Goal: Find specific page/section: Find specific page/section

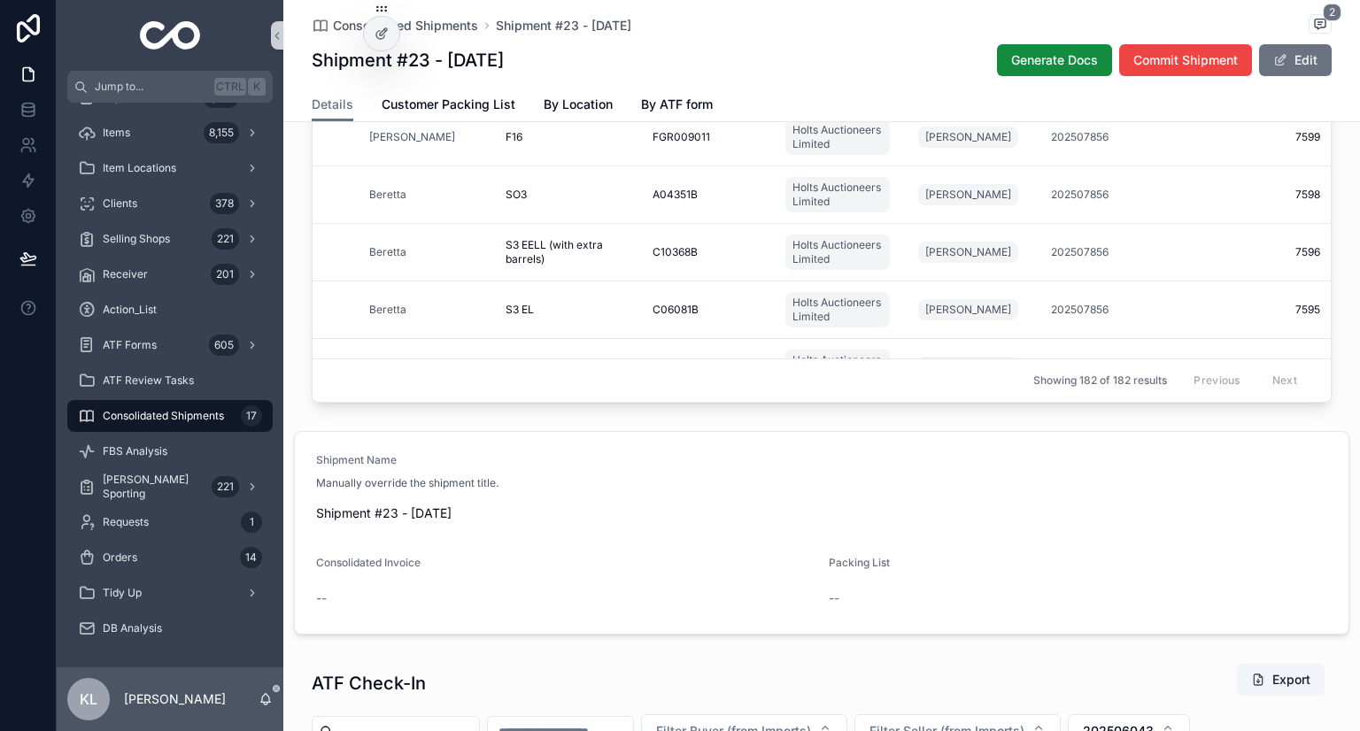
scroll to position [817, 0]
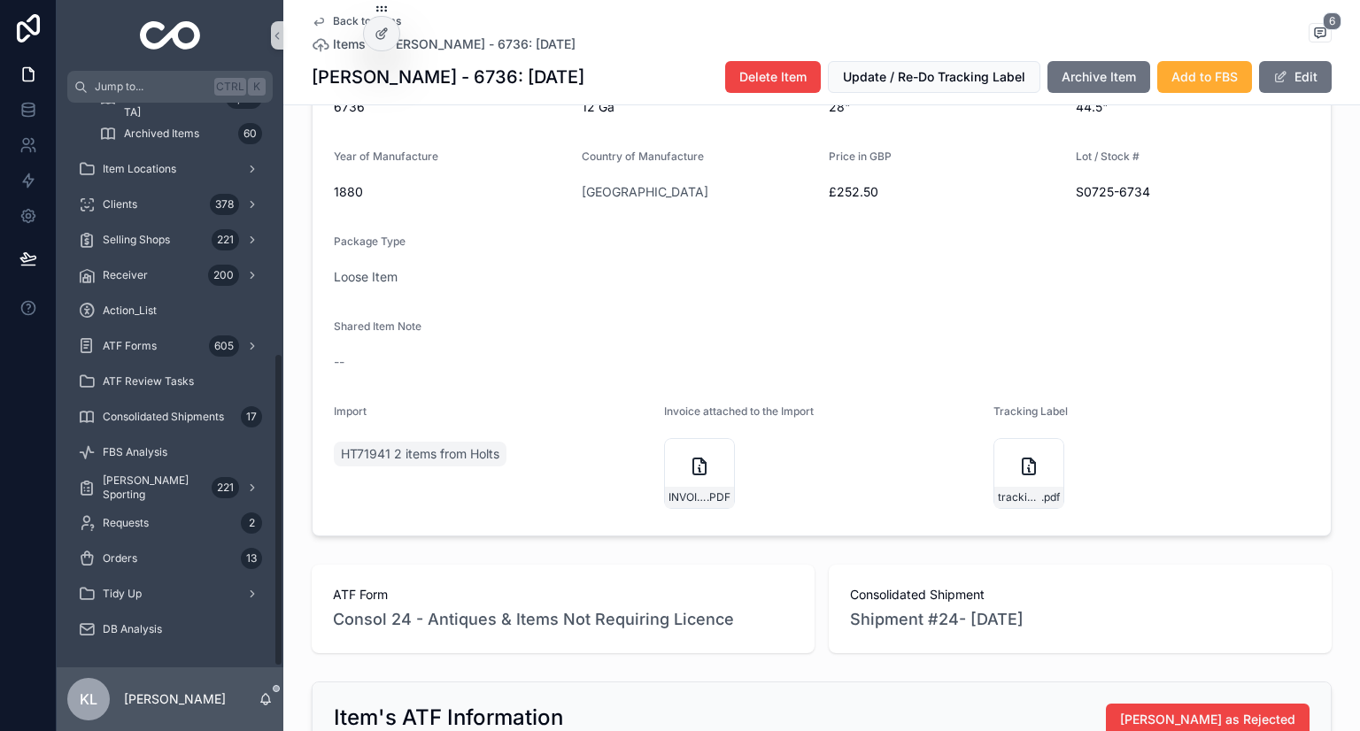
scroll to position [452, 0]
click at [177, 486] on span "[PERSON_NAME] Sporting" at bounding box center [154, 487] width 102 height 28
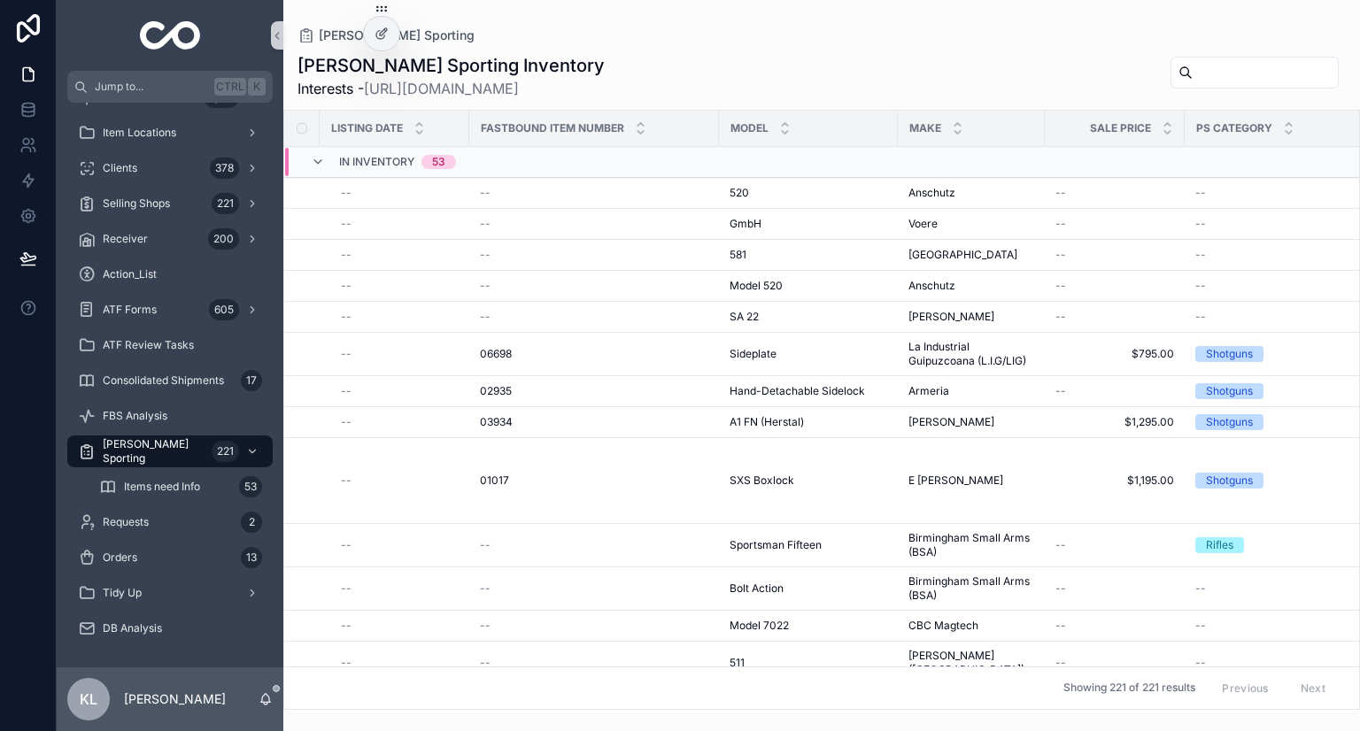
click at [615, 200] on div "--" at bounding box center [594, 193] width 228 height 14
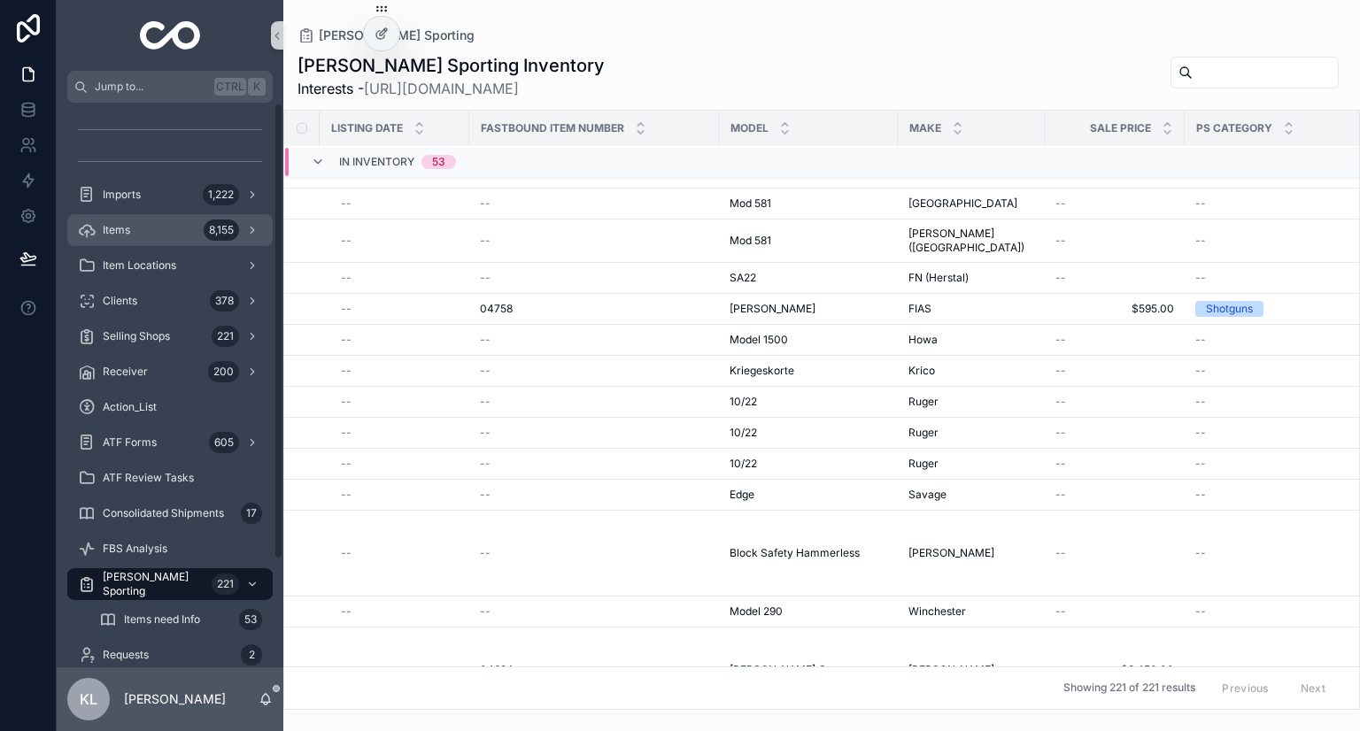
click at [161, 228] on div "Items 8,155" at bounding box center [170, 230] width 184 height 28
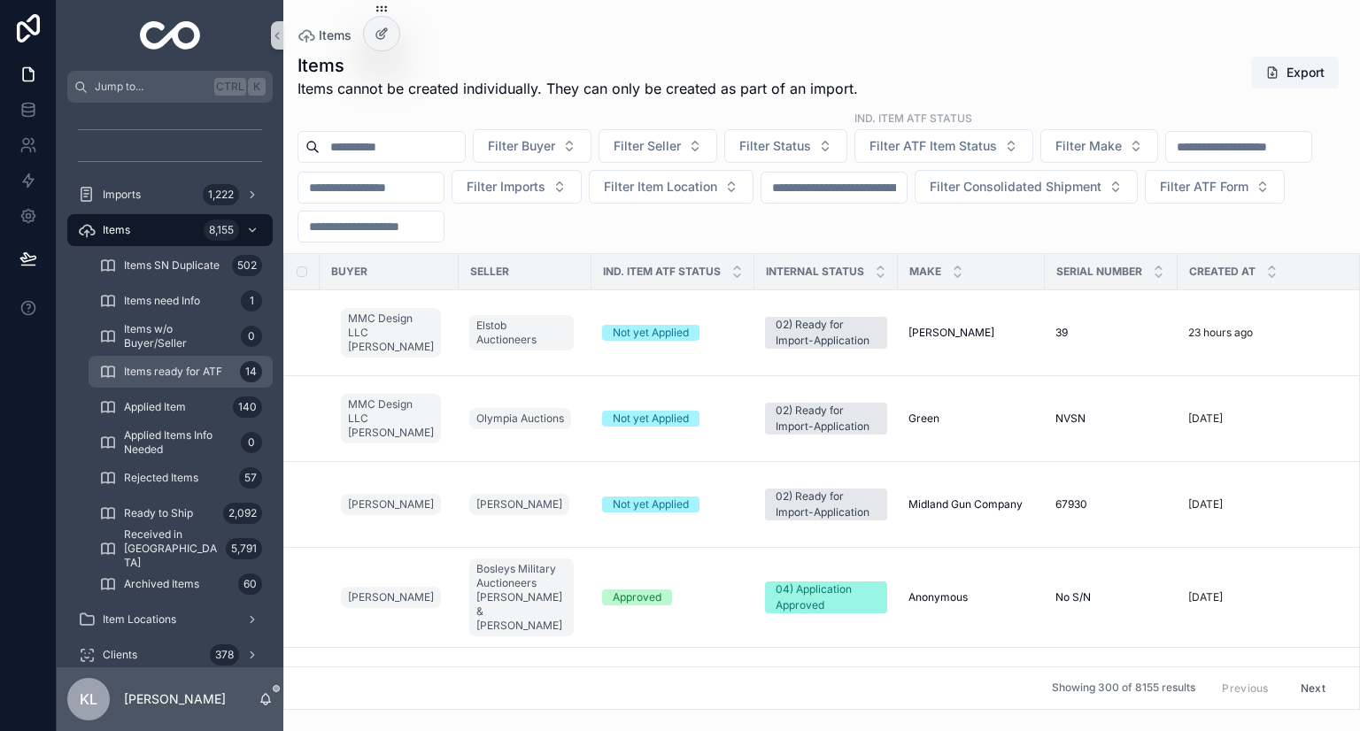
click at [187, 362] on div "Items ready for ATF 14" at bounding box center [180, 372] width 163 height 28
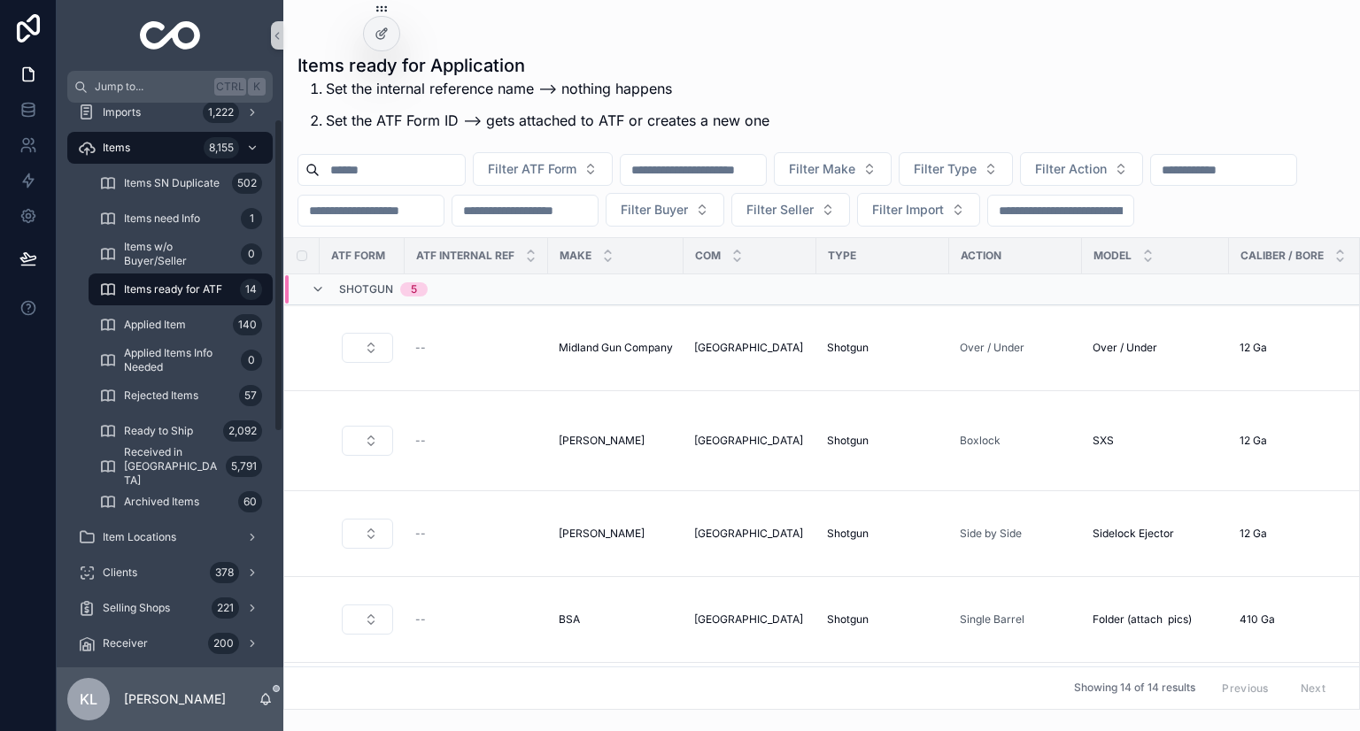
scroll to position [443, 0]
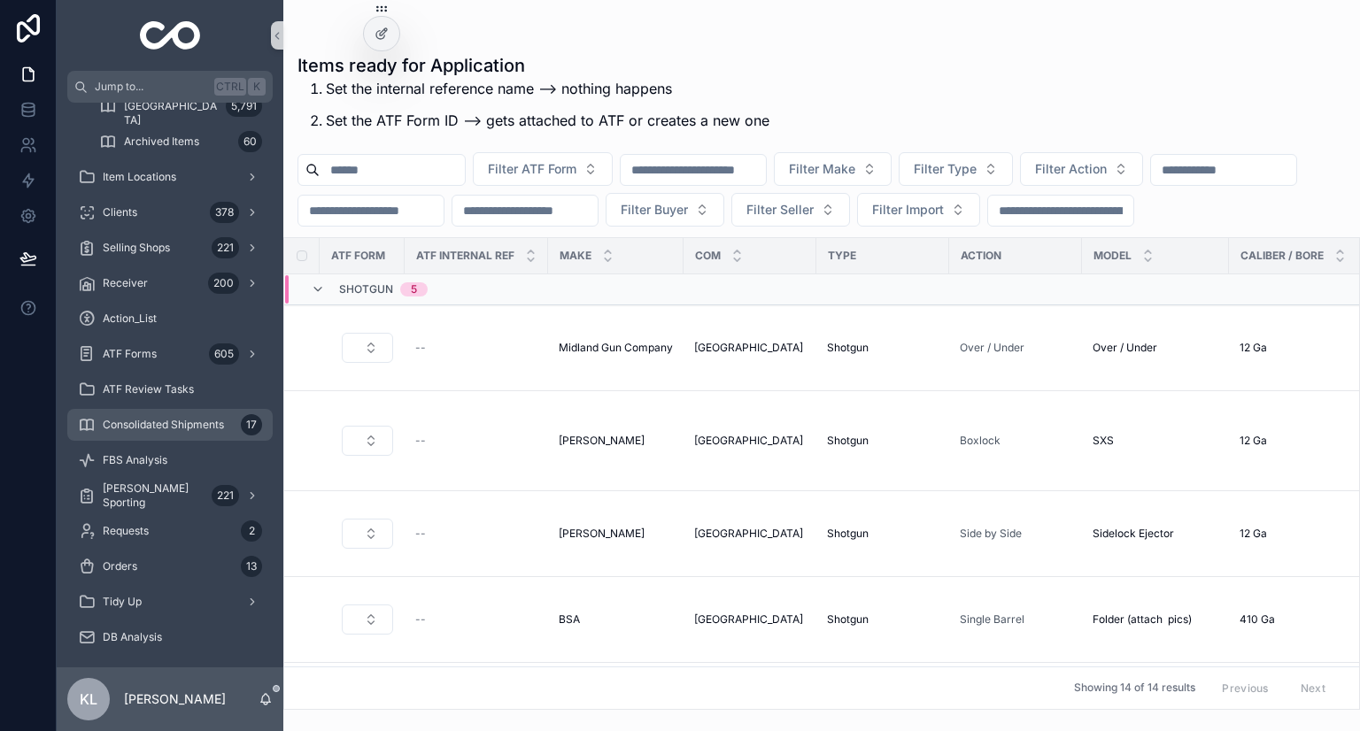
click at [140, 414] on div "Consolidated Shipments 17" at bounding box center [170, 425] width 184 height 28
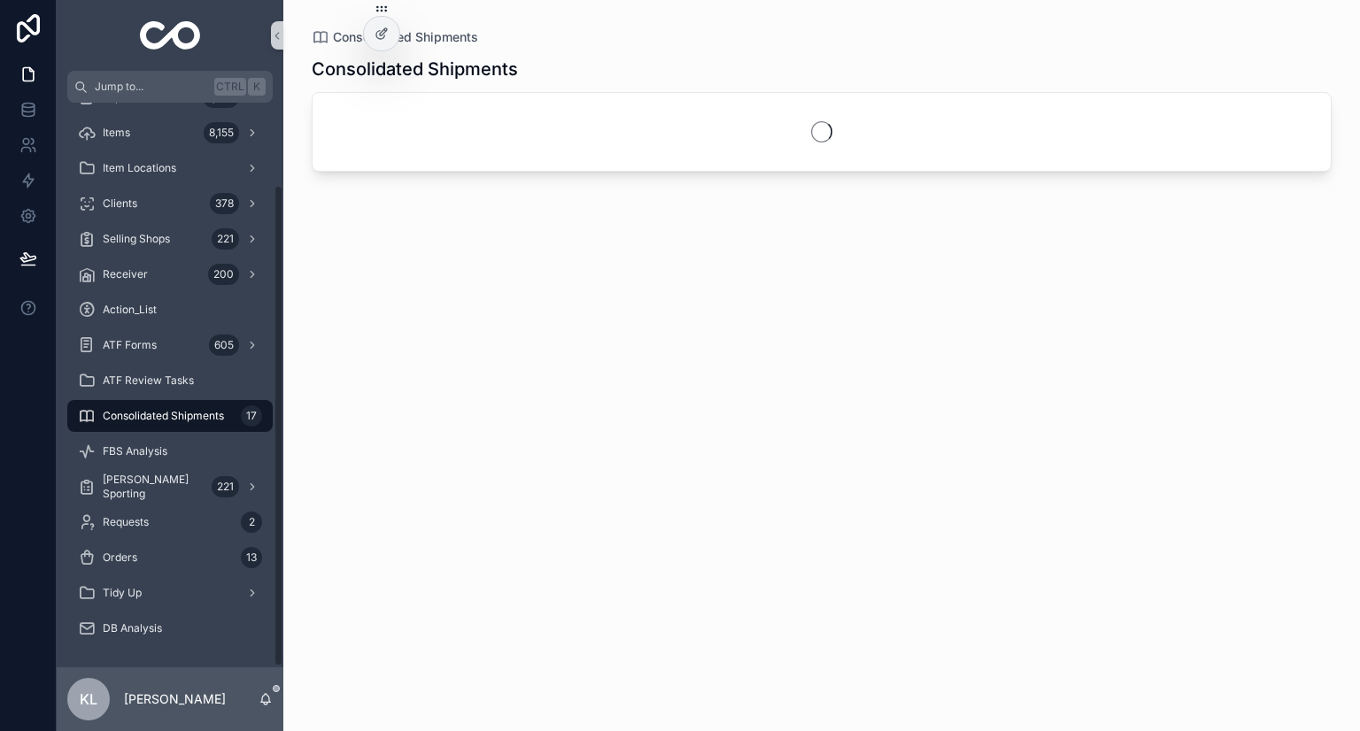
scroll to position [97, 0]
